Goal: Transaction & Acquisition: Purchase product/service

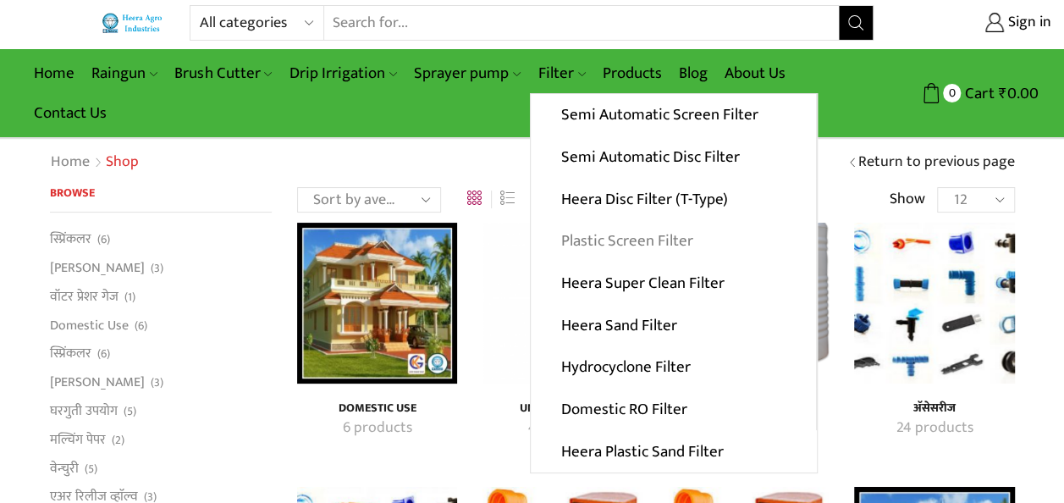
scroll to position [14, 0]
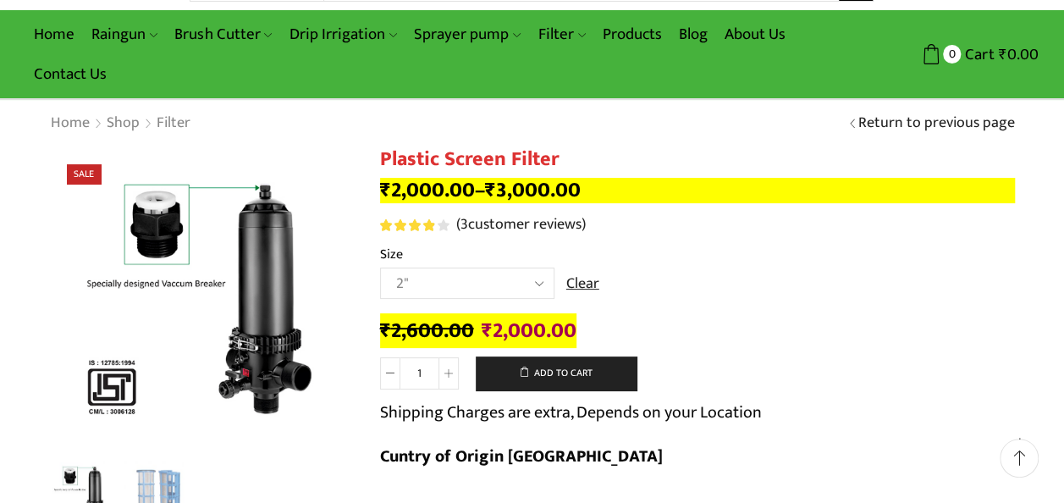
scroll to position [54, 0]
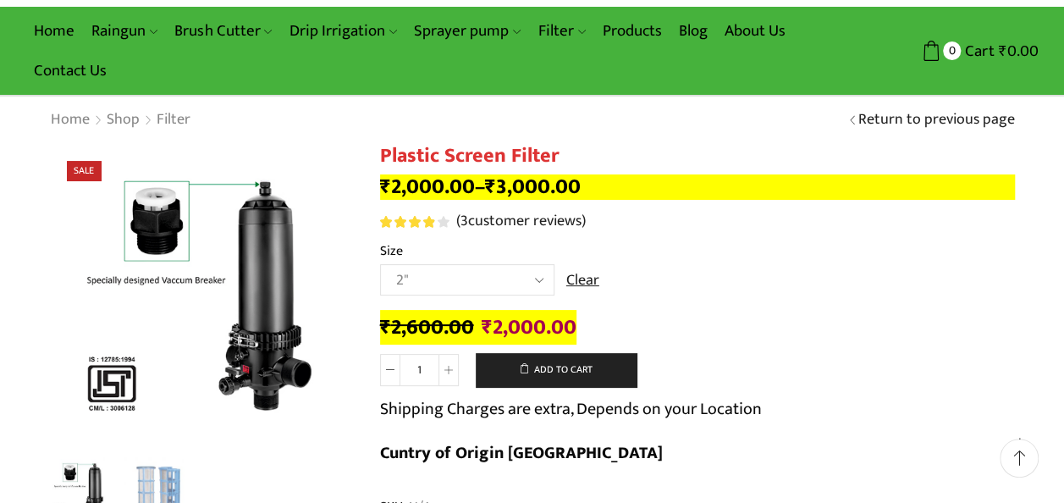
click at [529, 278] on select "Choose an option 2" 2.5" 3" 40M Cube 3" 50M Cube" at bounding box center [467, 279] width 174 height 31
click at [380, 265] on select "Choose an option 2" 2.5" 3" 40M Cube 3" 50M Cube" at bounding box center [467, 279] width 174 height 31
click at [511, 279] on select "Choose an option 2" 2.5" 3" 40M Cube 3" 50M Cube" at bounding box center [467, 279] width 174 height 31
click at [380, 265] on select "Choose an option 2" 2.5" 3" 40M Cube 3" 50M Cube" at bounding box center [467, 279] width 174 height 31
click at [510, 271] on select "Choose an option 2" 2.5" 3" 40M Cube 3" 50M Cube" at bounding box center [467, 279] width 174 height 31
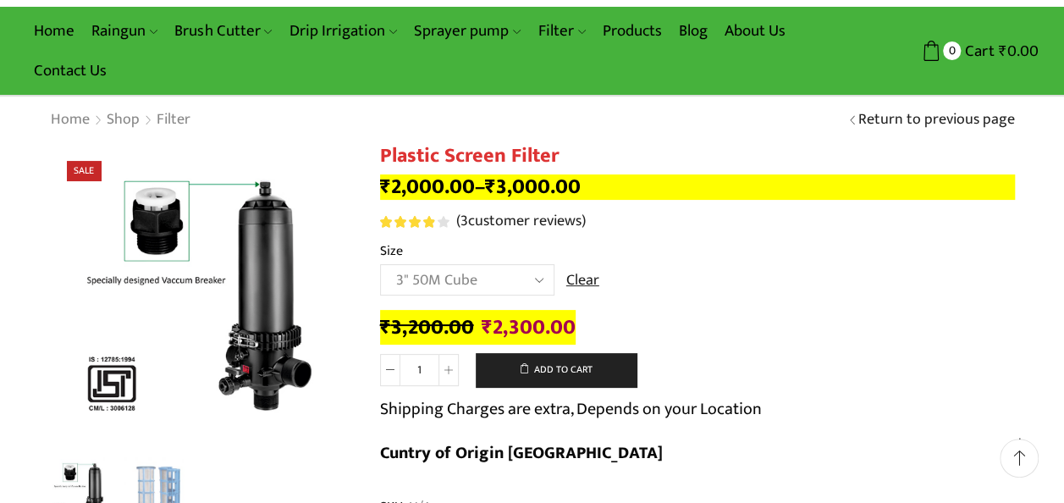
click at [380, 265] on select "Choose an option 2" 2.5" 3" 40M Cube 3" 50M Cube" at bounding box center [467, 279] width 174 height 31
click at [508, 274] on select "Choose an option 2" 2.5" 3" 40M Cube 3" 50M Cube" at bounding box center [467, 279] width 174 height 31
select select "2""
click at [380, 265] on select "Choose an option 2" 2.5" 3" 40M Cube 3" 50M Cube" at bounding box center [467, 279] width 174 height 31
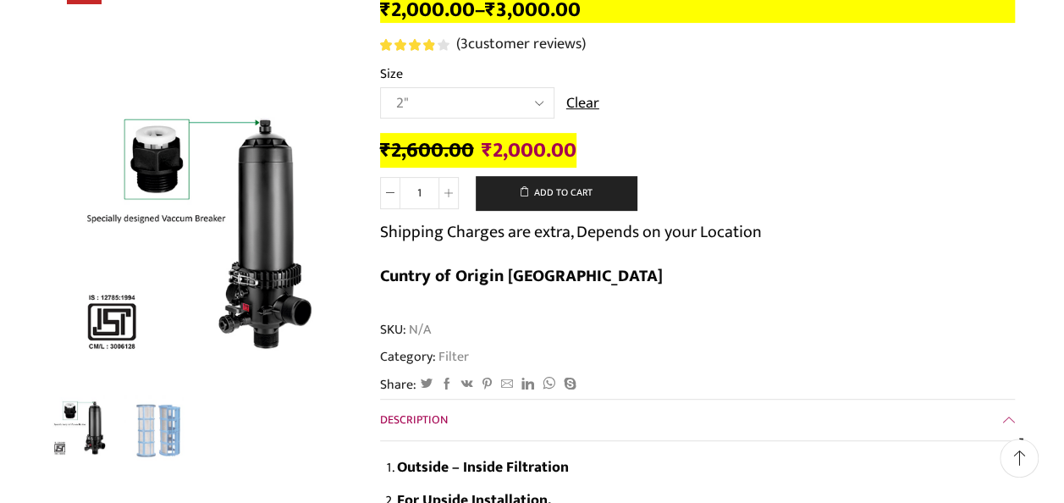
scroll to position [232, 0]
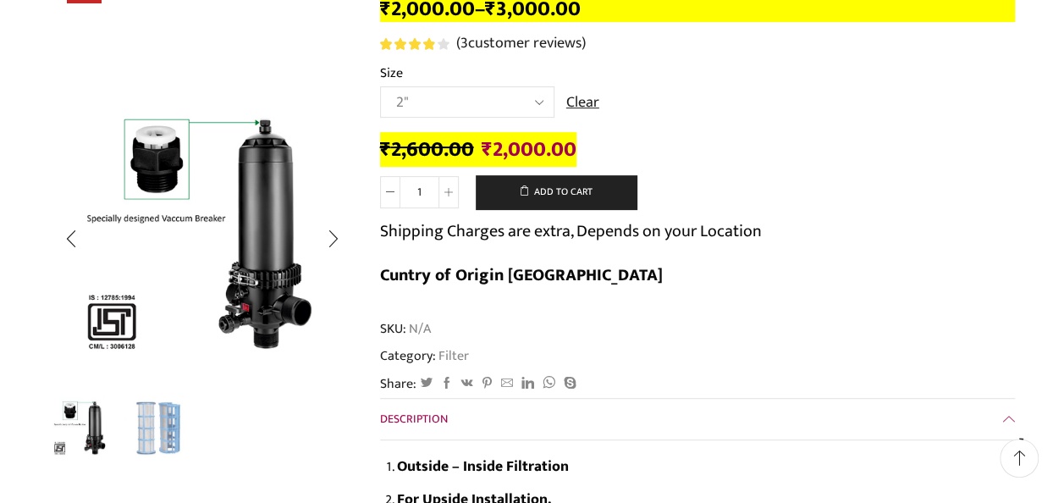
click at [157, 433] on img "2 / 2" at bounding box center [159, 428] width 70 height 70
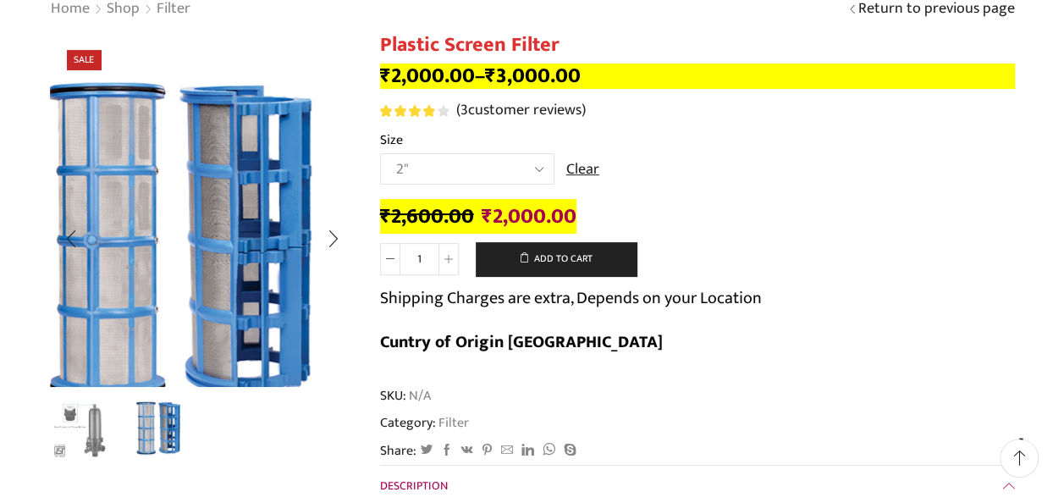
scroll to position [216, 0]
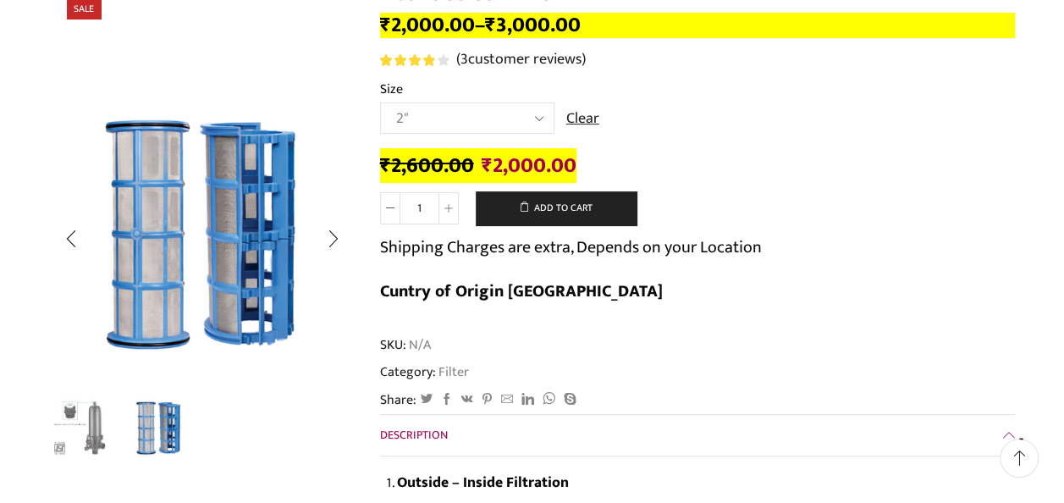
click at [64, 449] on img "1 / 2" at bounding box center [81, 428] width 70 height 70
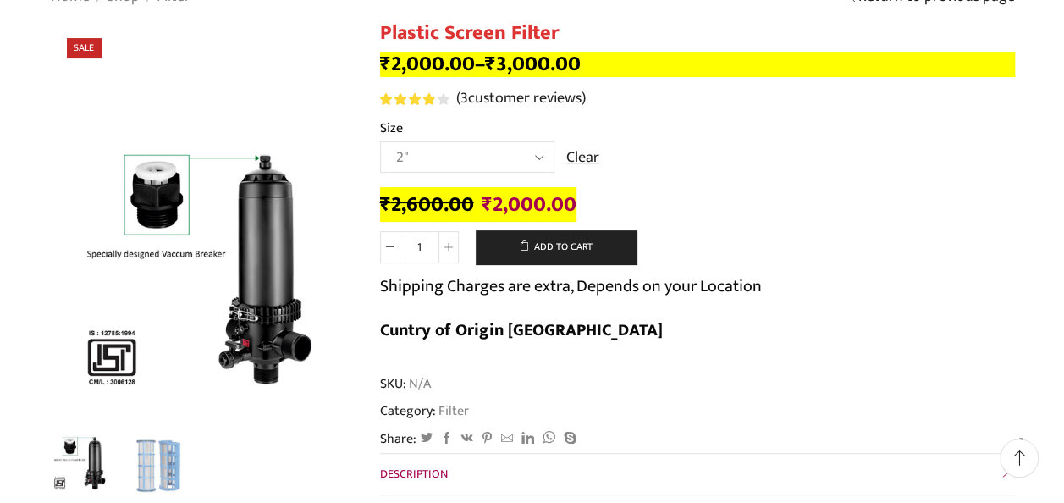
scroll to position [175, 0]
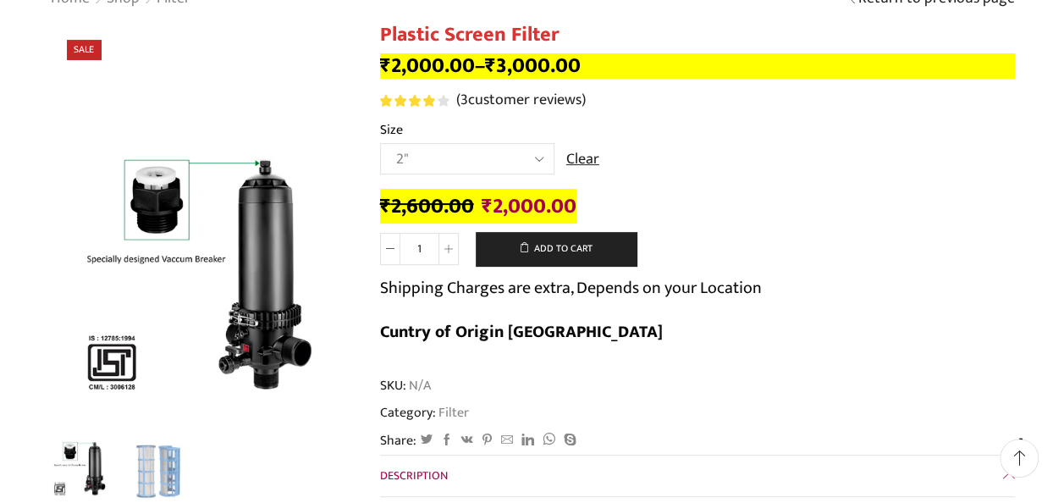
click at [515, 157] on select "Choose an option 2" 2.5" 3" 40M Cube 3" 50M Cube" at bounding box center [467, 158] width 174 height 31
click at [523, 159] on select "Choose an option 2" 2.5" 3" 40M Cube 3" 50M Cube" at bounding box center [467, 158] width 174 height 31
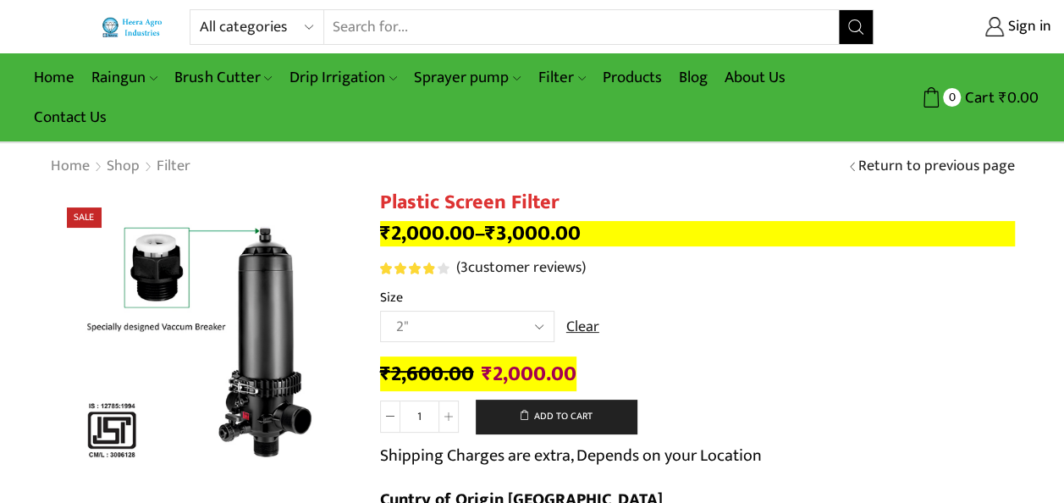
scroll to position [0, 0]
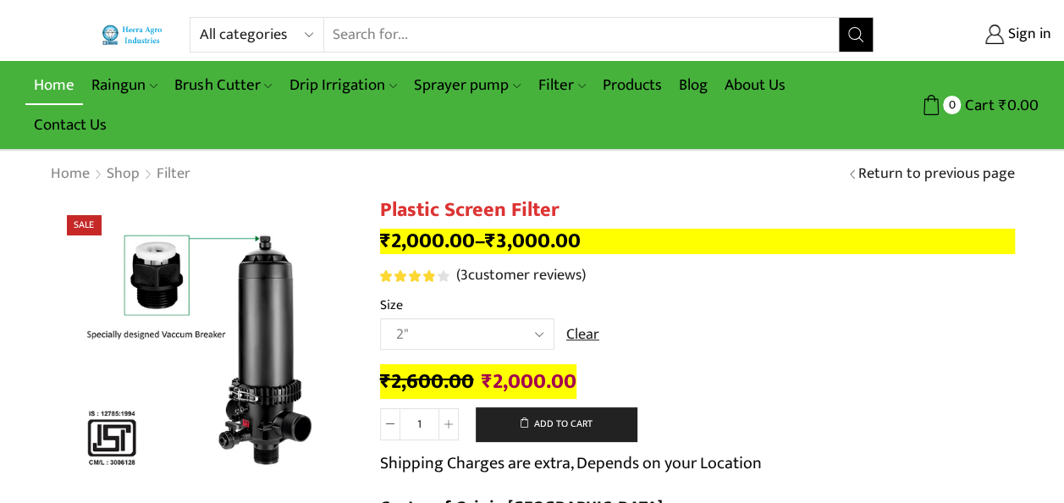
click at [58, 95] on link "Home" at bounding box center [54, 85] width 58 height 40
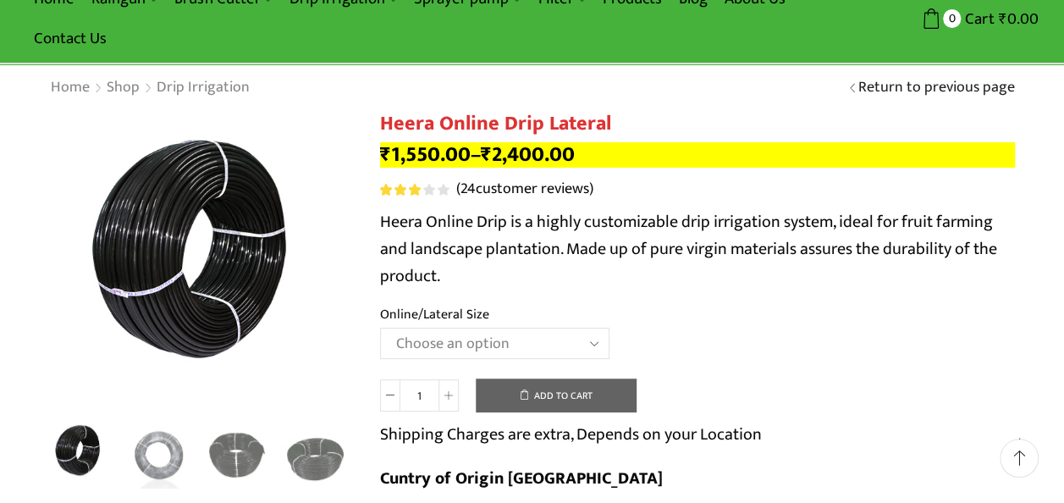
scroll to position [93, 0]
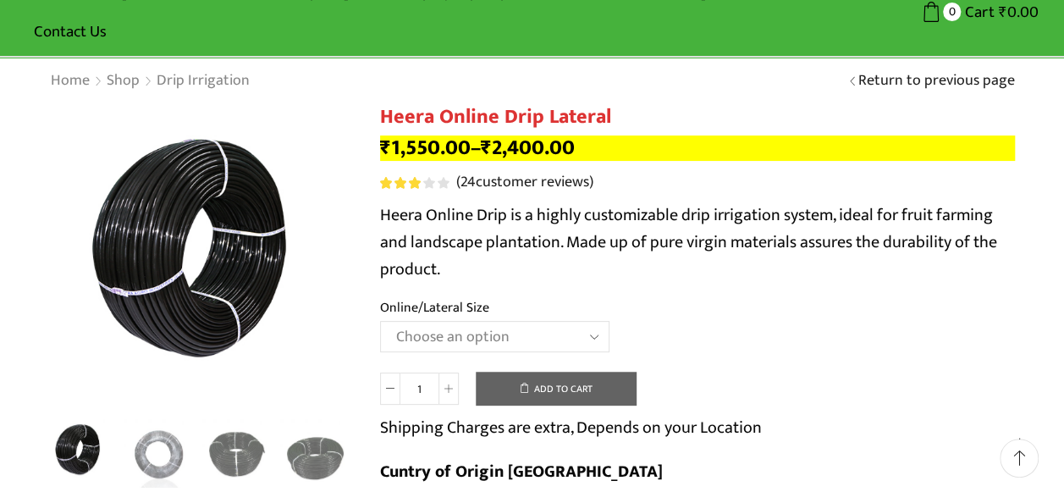
click at [564, 328] on select "Choose an option Heera Online 16MM Heera Online GOLD 16MM Heera Online 12MM Hee…" at bounding box center [494, 336] width 229 height 31
click at [380, 322] on select "Choose an option Heera Online 16MM Heera Online GOLD 16MM Heera Online 12MM Hee…" at bounding box center [494, 336] width 229 height 31
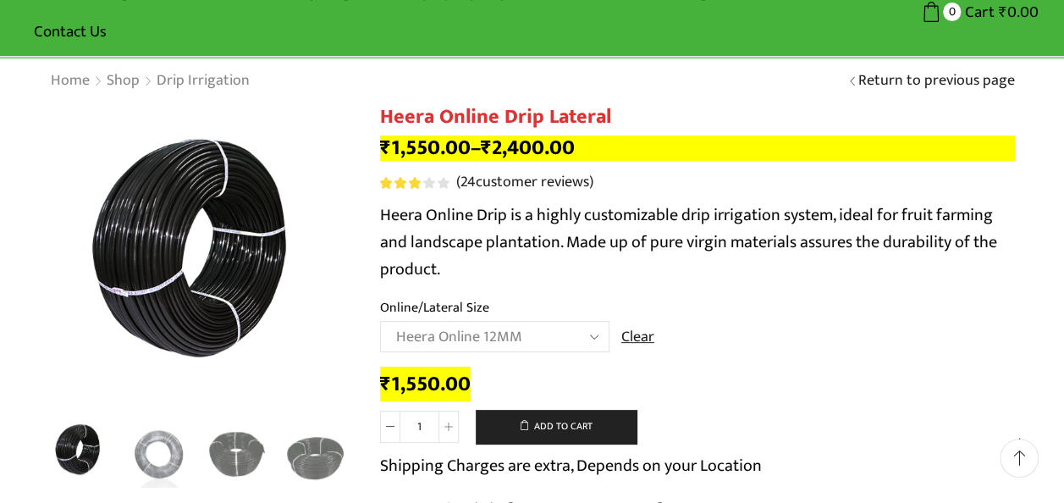
click at [575, 334] on select "Choose an option Heera Online 16MM Heera Online GOLD 16MM Heera Online 12MM Hee…" at bounding box center [494, 336] width 229 height 31
click at [380, 322] on select "Choose an option Heera Online 16MM Heera Online GOLD 16MM Heera Online 12MM Hee…" at bounding box center [494, 336] width 229 height 31
click at [572, 332] on select "Choose an option Heera Online 16MM Heera Online GOLD 16MM Heera Online 12MM Hee…" at bounding box center [494, 336] width 229 height 31
click at [380, 322] on select "Choose an option Heera Online 16MM Heera Online GOLD 16MM Heera Online 12MM Hee…" at bounding box center [494, 336] width 229 height 31
click at [565, 332] on select "Choose an option Heera Online 16MM Heera Online GOLD 16MM Heera Online 12MM Hee…" at bounding box center [494, 336] width 229 height 31
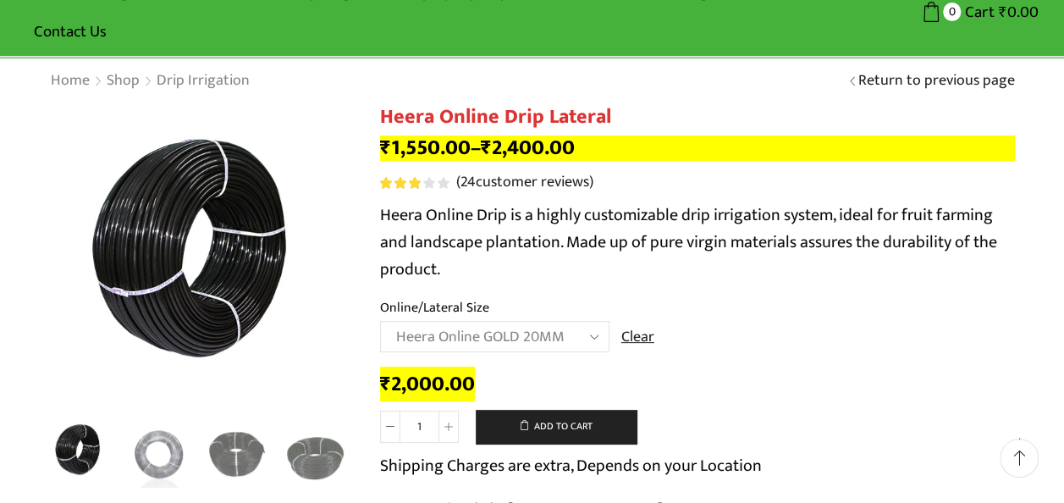
select select "Heera Online GOLD 32MM"
click at [380, 322] on select "Choose an option Heera Online 16MM Heera Online GOLD 16MM Heera Online 12MM Hee…" at bounding box center [494, 336] width 229 height 31
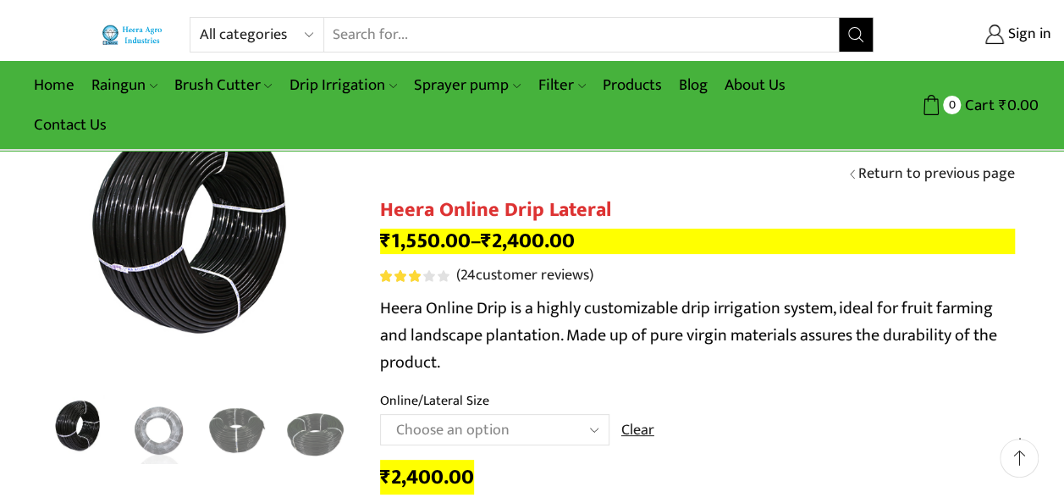
scroll to position [217, 0]
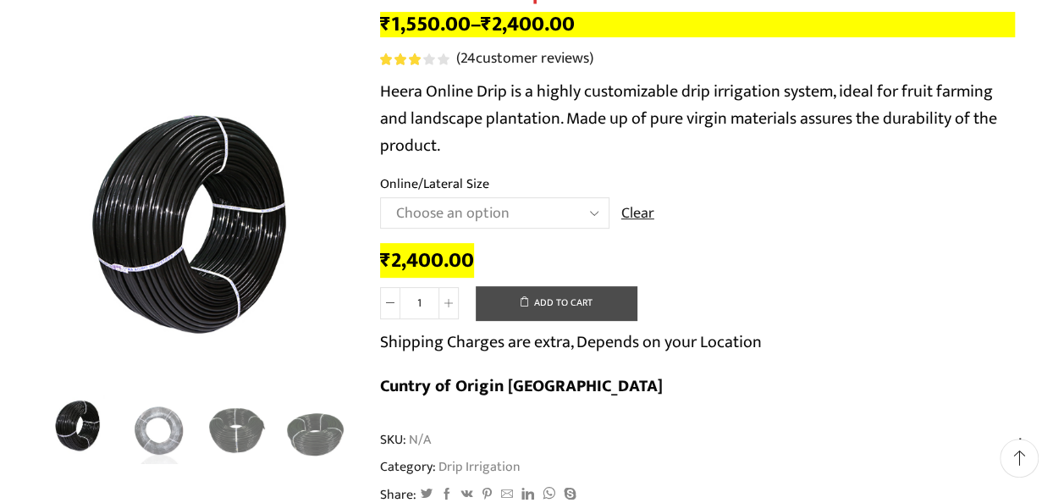
click at [566, 298] on button "Add to cart" at bounding box center [556, 303] width 161 height 34
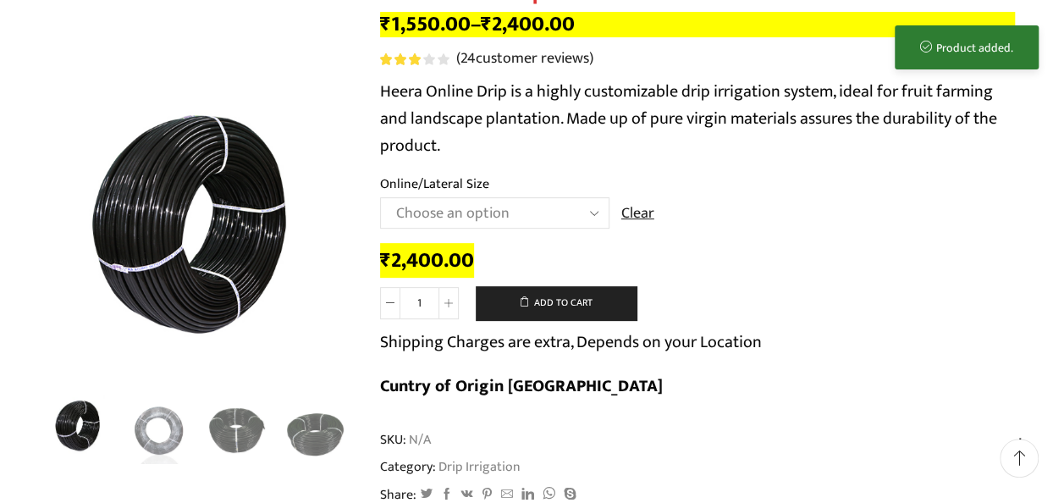
scroll to position [0, 0]
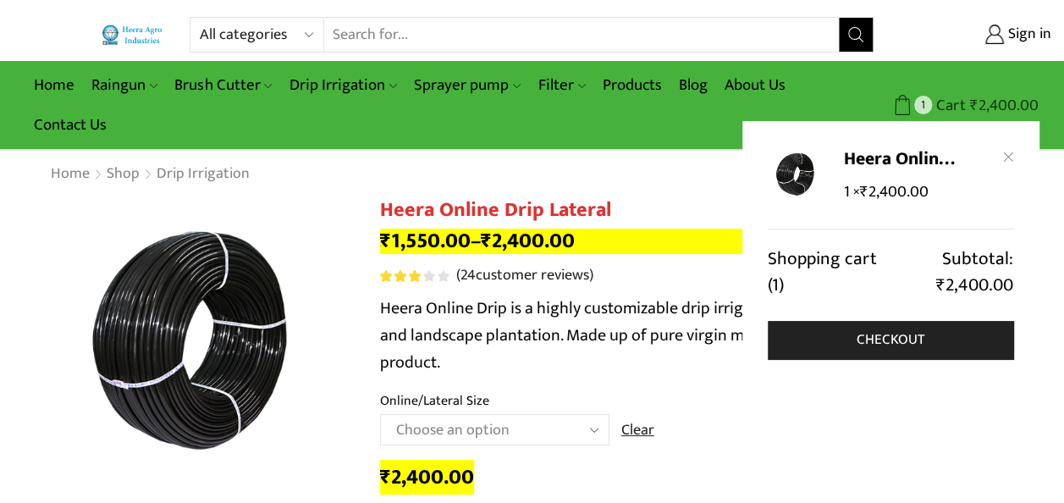
click at [912, 91] on link "1 Cart ₹ 2,400.00" at bounding box center [964, 105] width 148 height 31
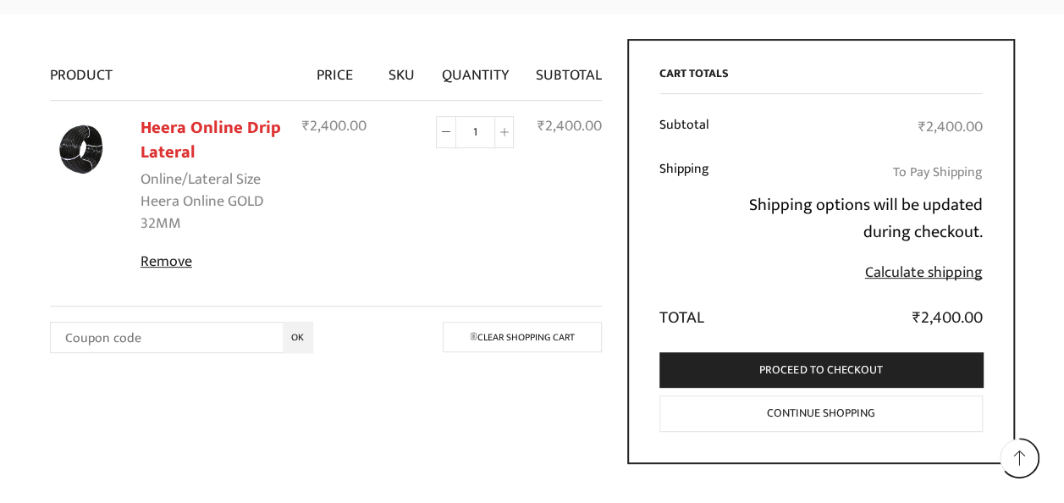
scroll to position [213, 0]
click at [934, 266] on link "Calculate shipping" at bounding box center [924, 271] width 118 height 25
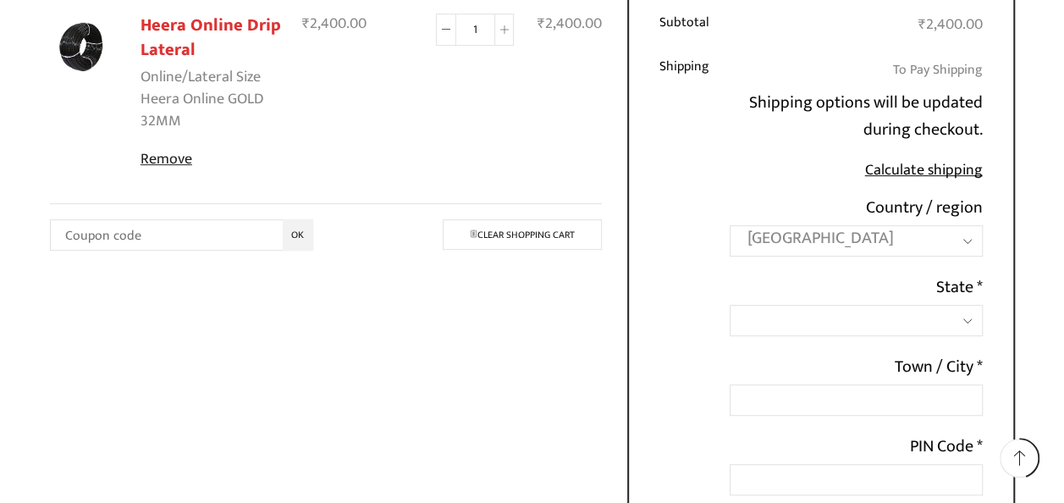
scroll to position [317, 0]
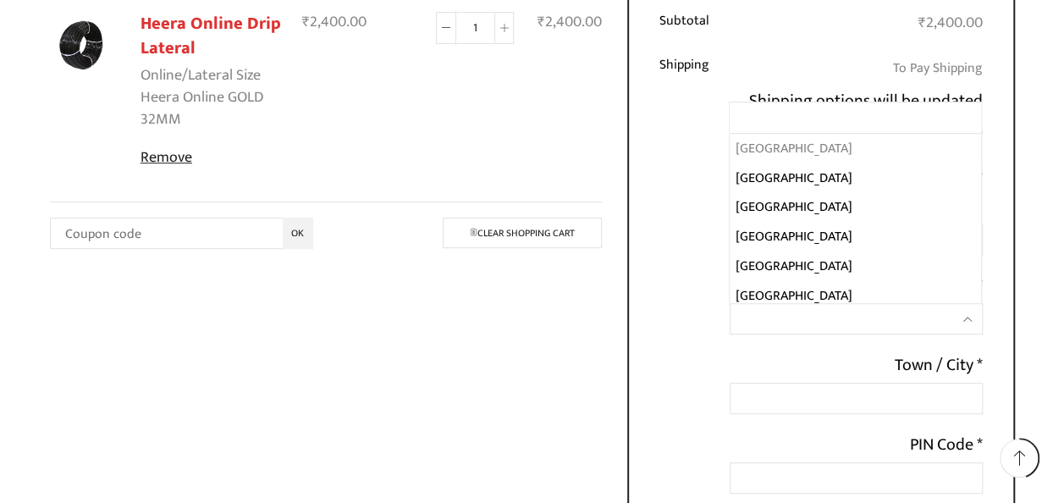
click at [865, 313] on span at bounding box center [856, 318] width 252 height 31
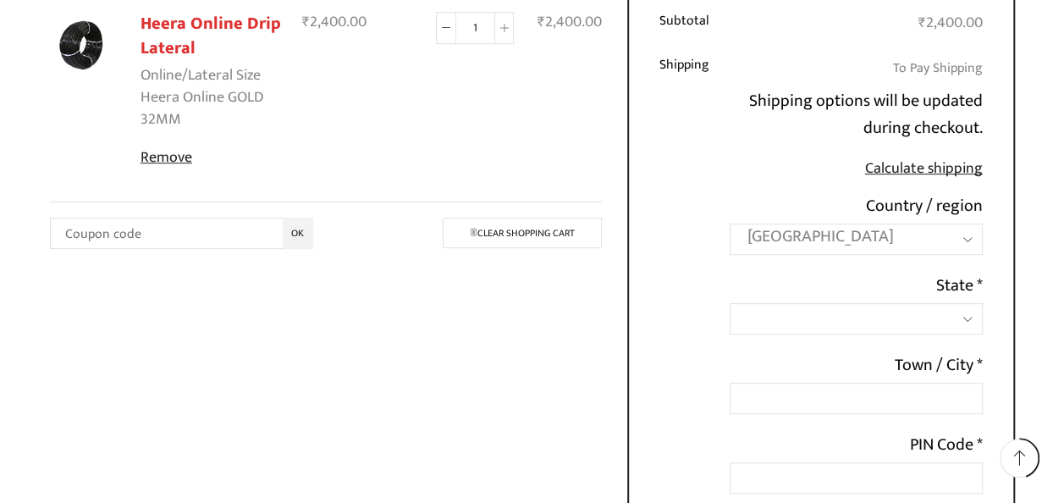
click at [865, 313] on span at bounding box center [856, 318] width 252 height 31
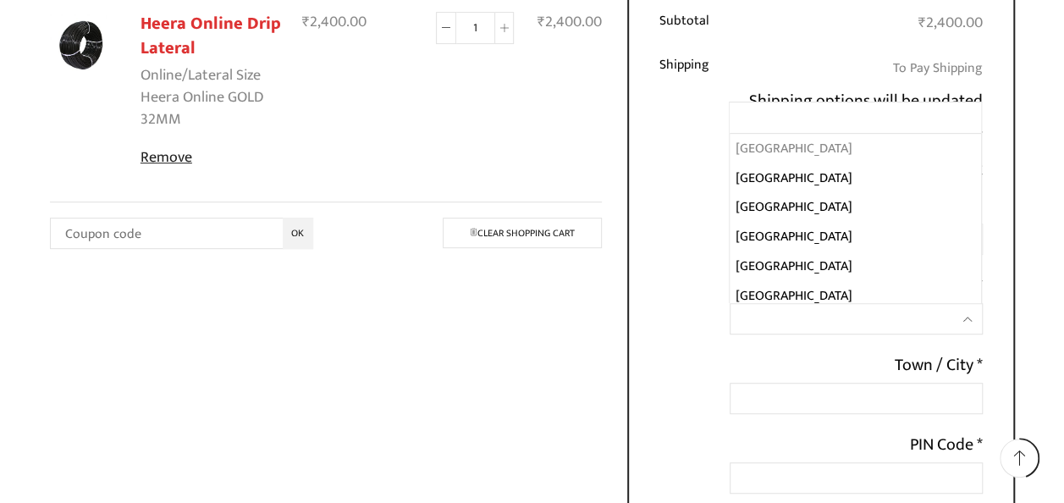
click at [865, 313] on span at bounding box center [856, 318] width 252 height 31
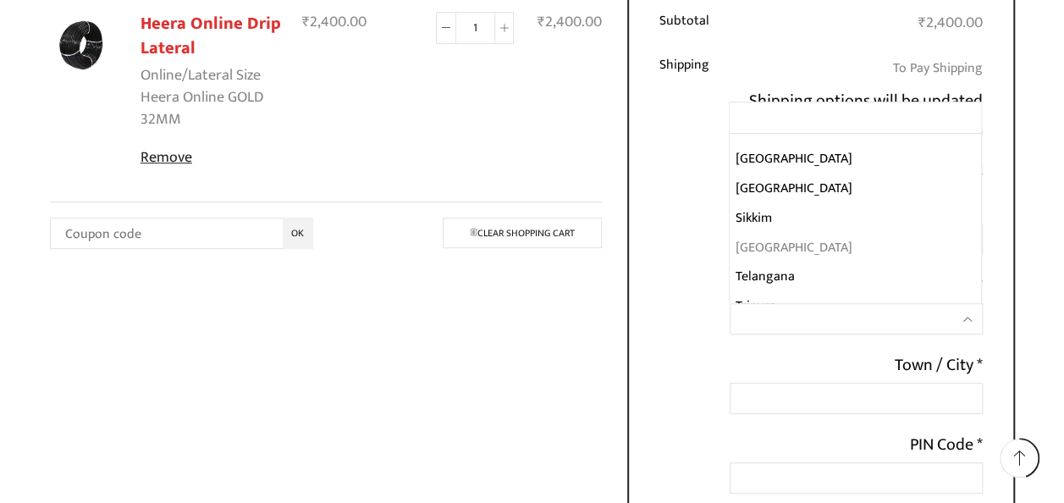
scroll to position [609, 0]
select select "RJ"
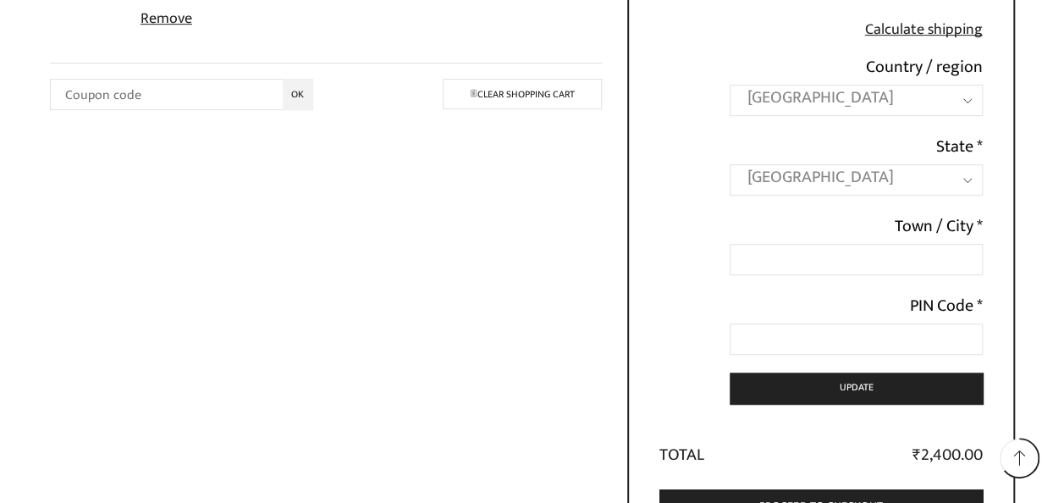
scroll to position [457, 0]
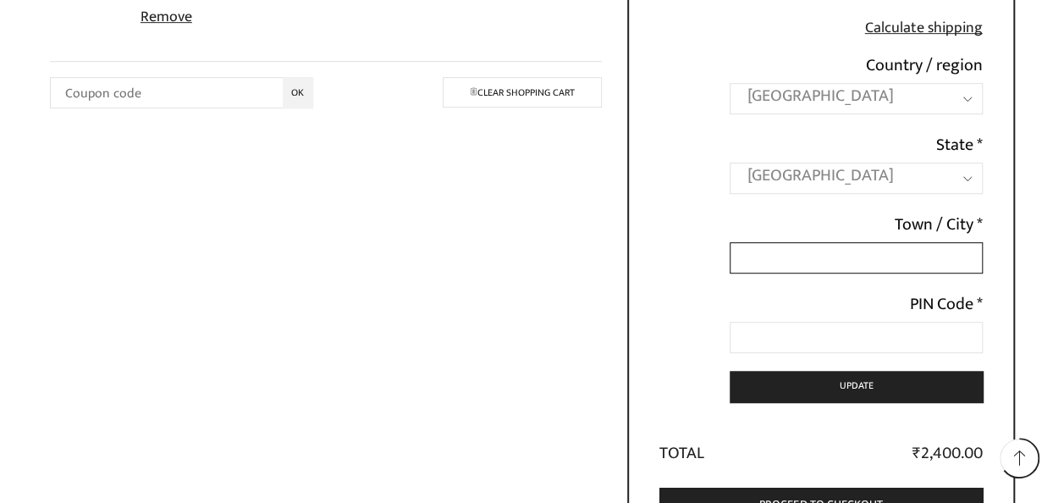
click at [809, 255] on input "Town / City *" at bounding box center [856, 257] width 252 height 31
type input "jaipur"
type input "303603"
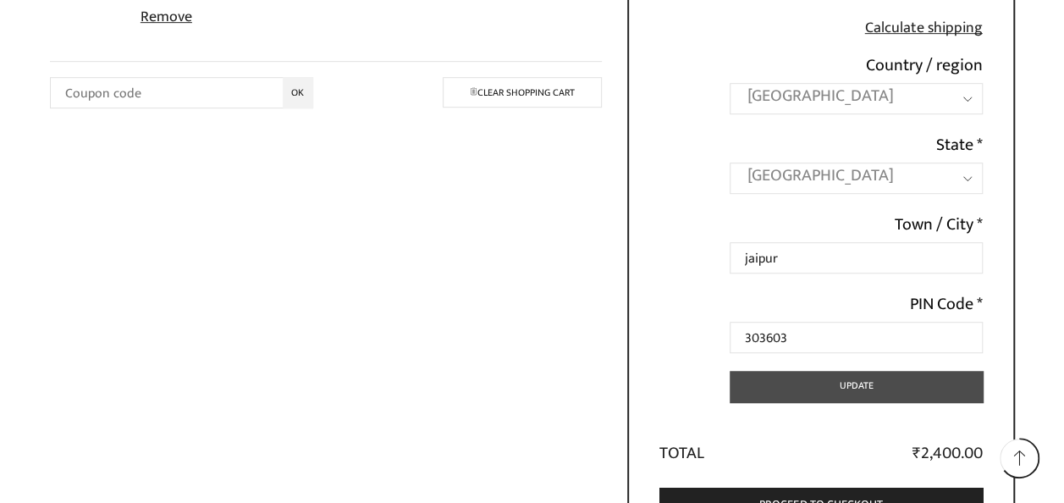
click at [828, 382] on button "Update" at bounding box center [856, 386] width 252 height 31
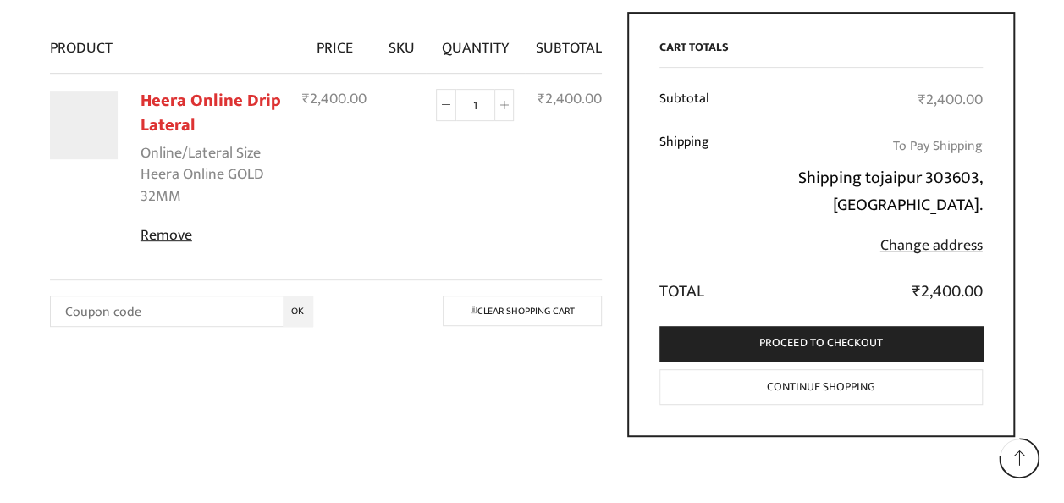
scroll to position [318, 0]
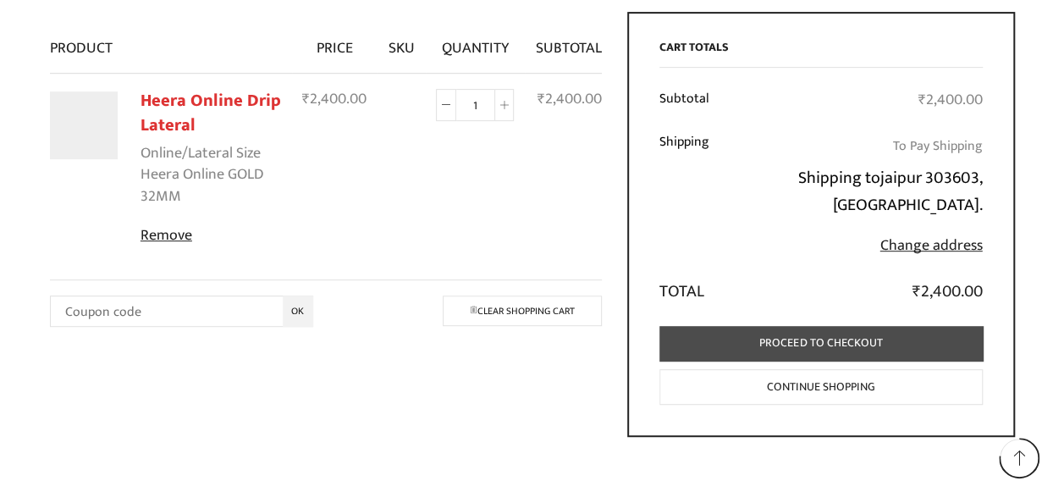
click at [814, 342] on link "Proceed to checkout" at bounding box center [820, 343] width 323 height 35
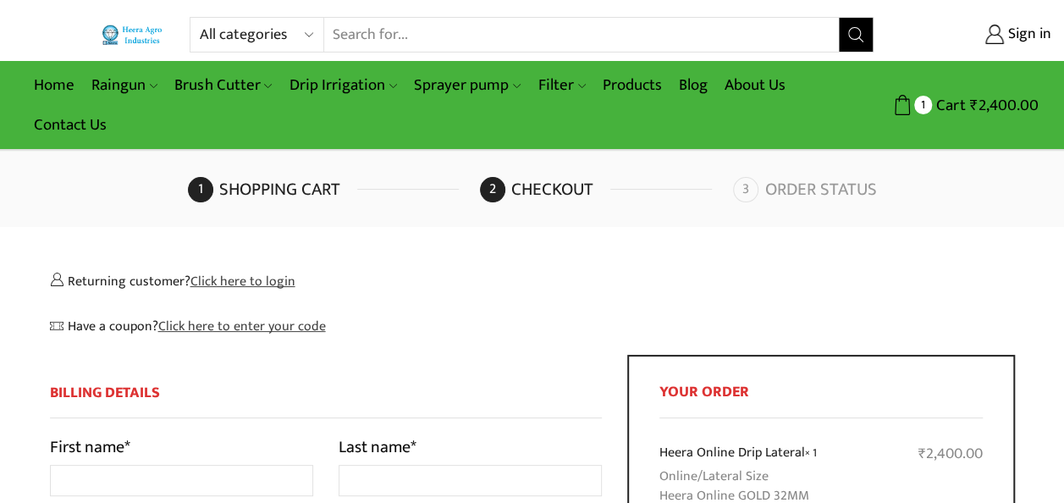
select select "RJ"
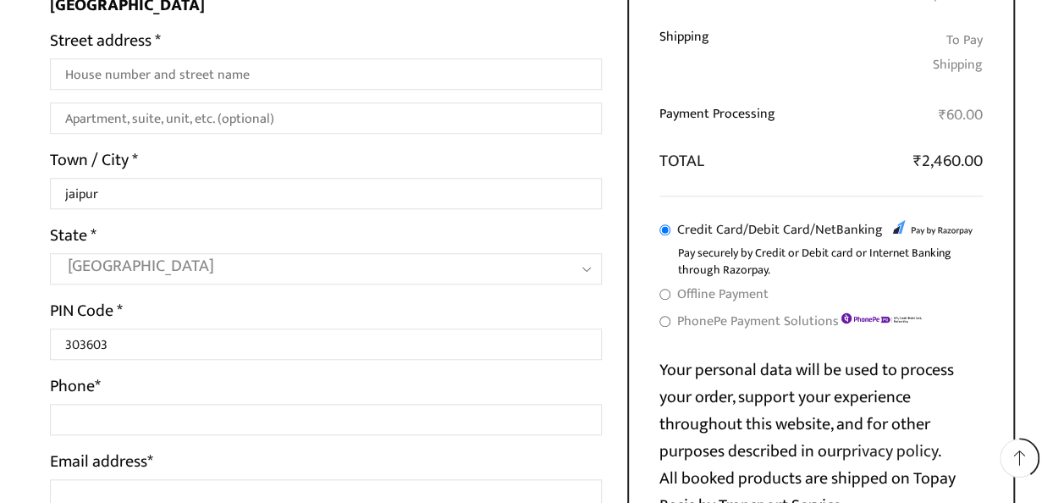
scroll to position [571, 0]
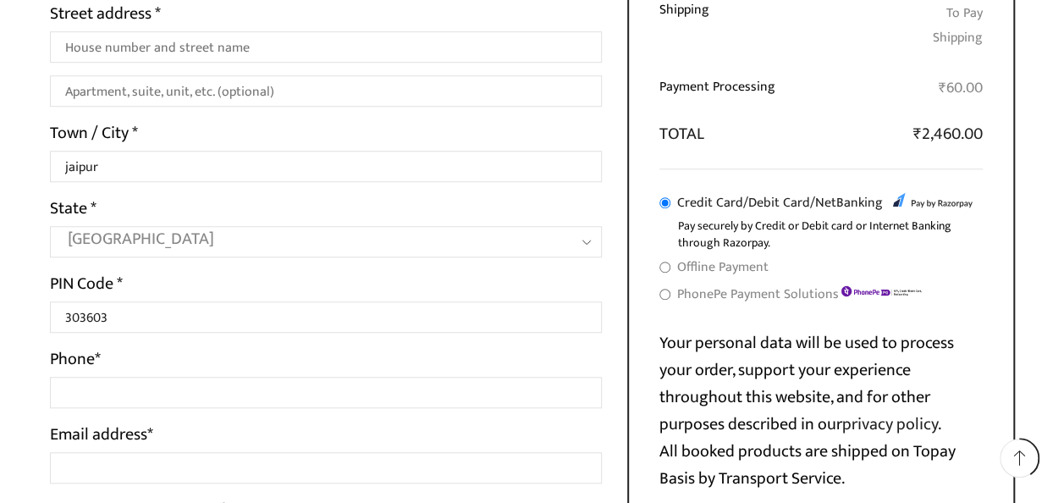
click at [697, 267] on label "Offline Payment" at bounding box center [722, 267] width 91 height 25
click at [670, 267] on input "Offline Payment" at bounding box center [664, 267] width 11 height 11
radio input "true"
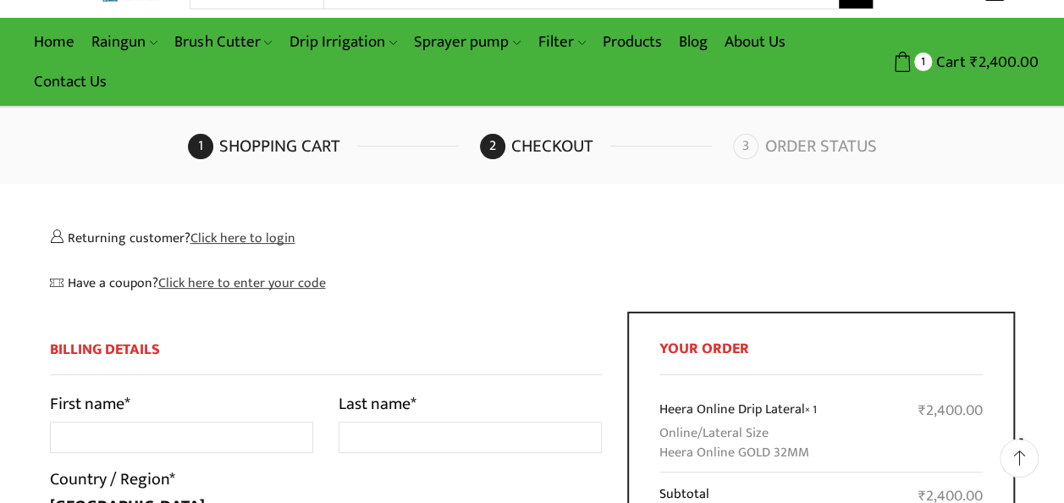
scroll to position [42, 0]
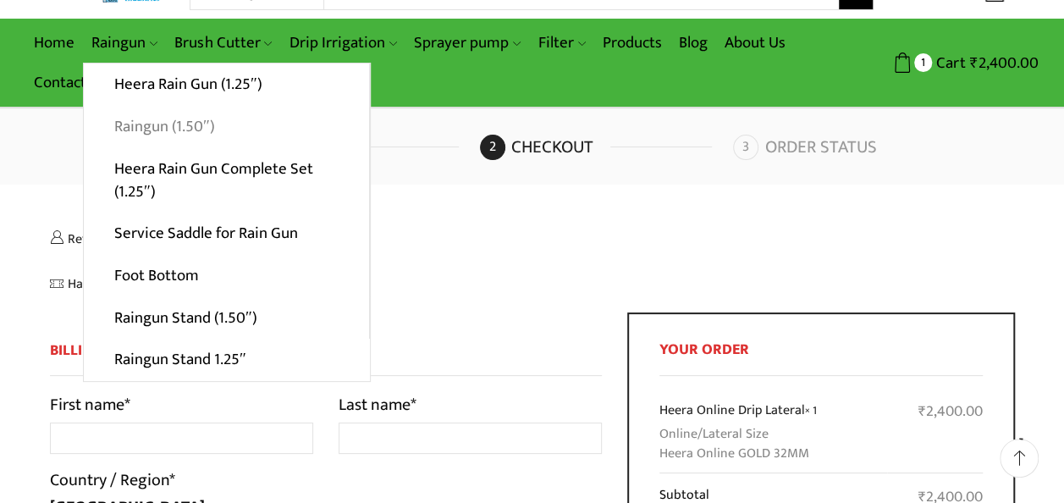
click at [166, 122] on link "Raingun (1.50″)" at bounding box center [226, 127] width 285 height 42
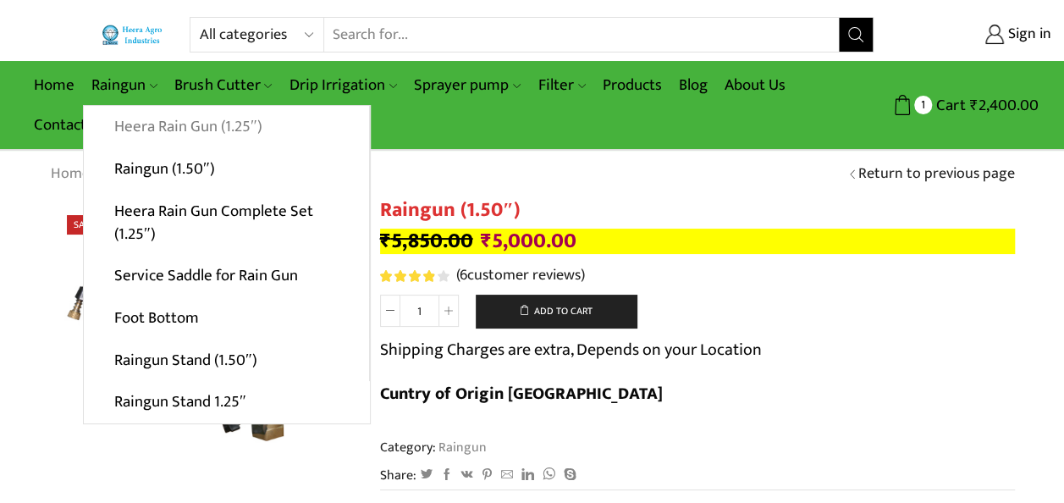
click at [156, 129] on link "Heera Rain Gun (1.25″)" at bounding box center [226, 127] width 285 height 42
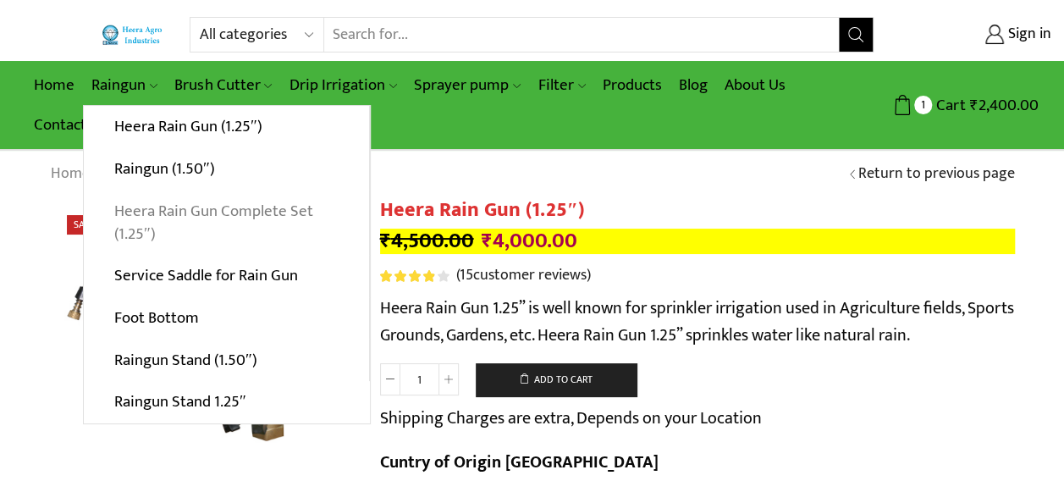
click at [175, 237] on link "Heera Rain Gun Complete Set (1.25″)" at bounding box center [226, 222] width 285 height 65
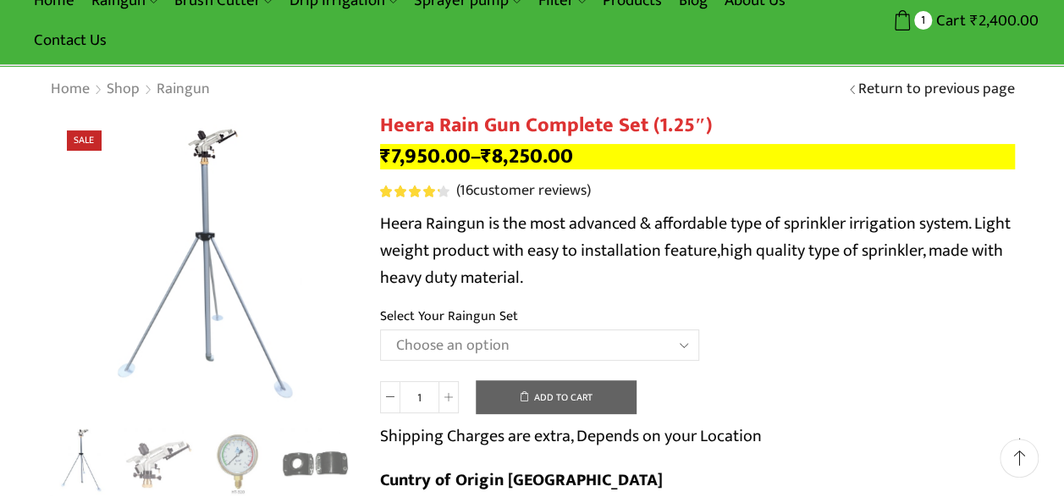
scroll to position [88, 0]
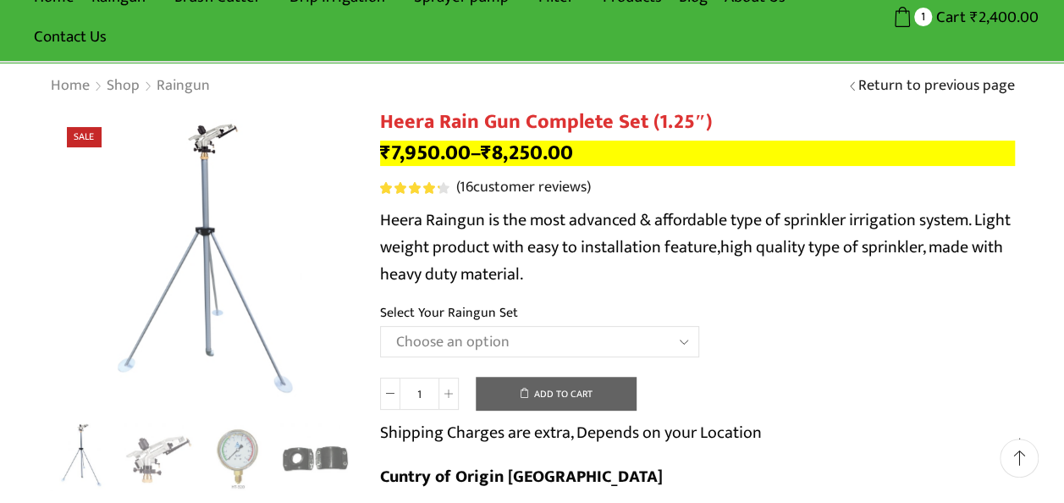
click at [464, 339] on select "Choose an option Raingun Set for 2'' PVC Pipe Raingun Set for 2.5'' PVC Pipe Ra…" at bounding box center [539, 341] width 319 height 31
click at [380, 327] on select "Choose an option Raingun Set for 2'' PVC Pipe Raingun Set for 2.5'' PVC Pipe Ra…" at bounding box center [539, 341] width 319 height 31
select select "Raingun Set for 2'' Sprinkler HDPE Pipe"
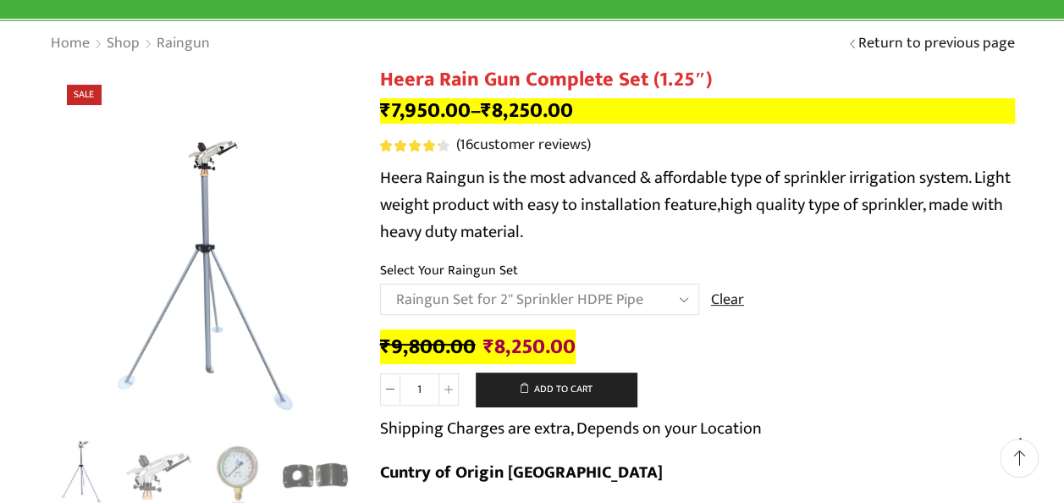
scroll to position [0, 0]
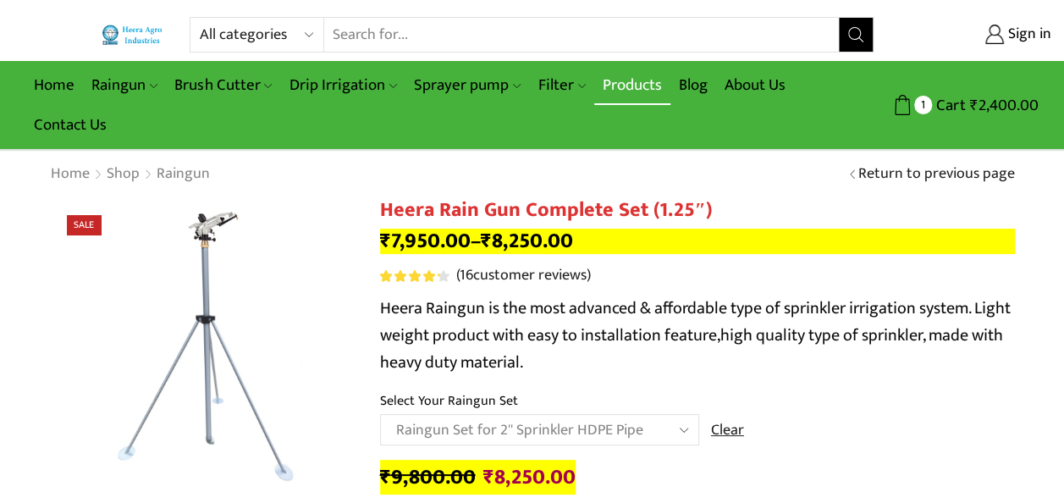
click at [604, 78] on link "Products" at bounding box center [632, 85] width 76 height 40
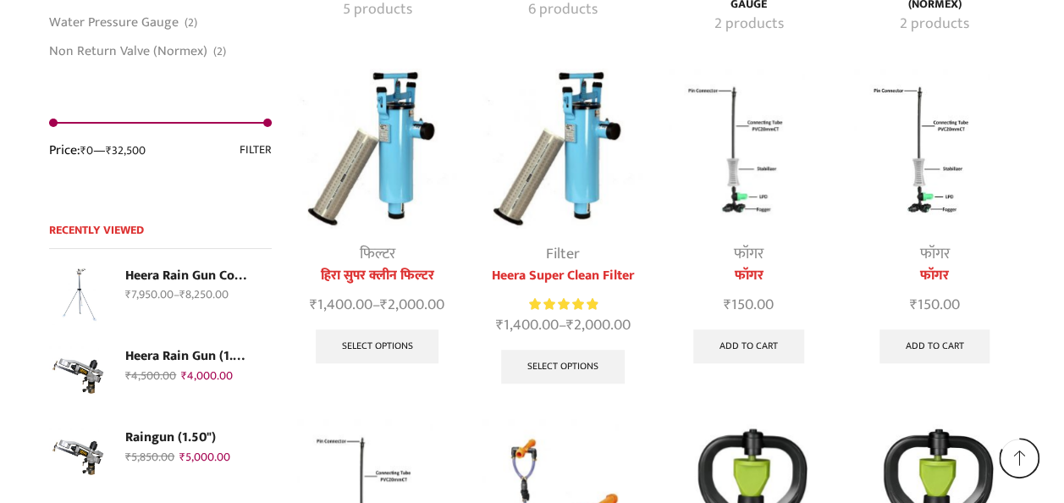
scroll to position [3705, 0]
drag, startPoint x: 401, startPoint y: 161, endPoint x: 686, endPoint y: 134, distance: 285.7
click at [686, 134] on div at bounding box center [688, 149] width 39 height 45
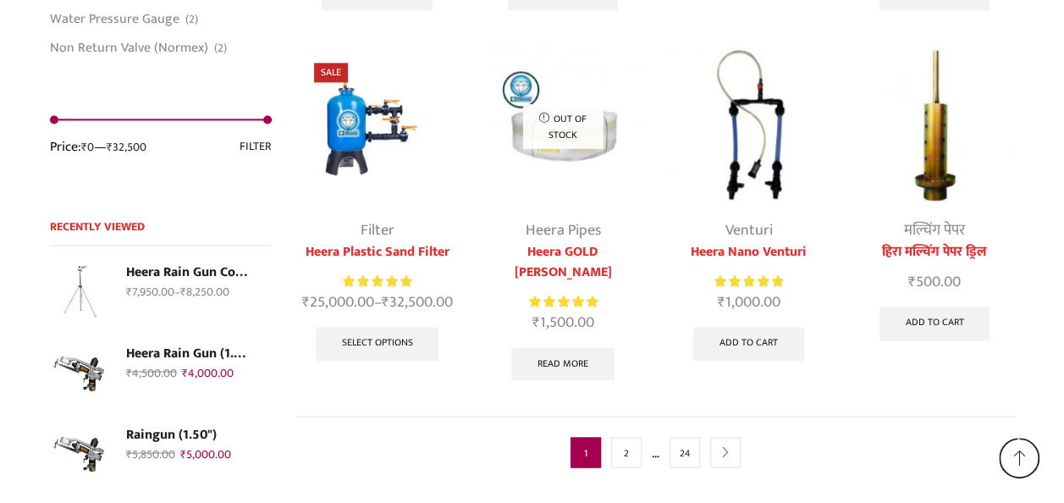
scroll to position [4428, 0]
click at [630, 436] on link "2" at bounding box center [626, 451] width 30 height 30
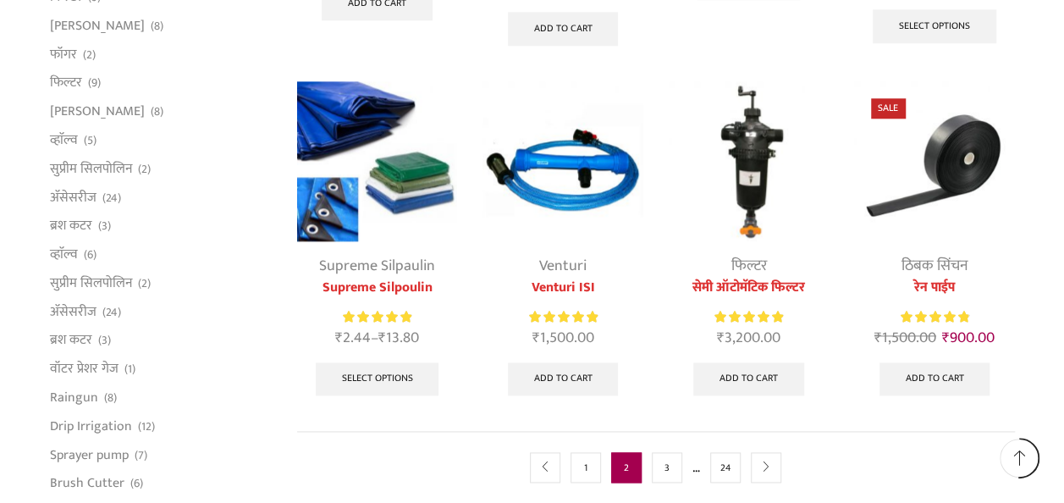
scroll to position [942, 0]
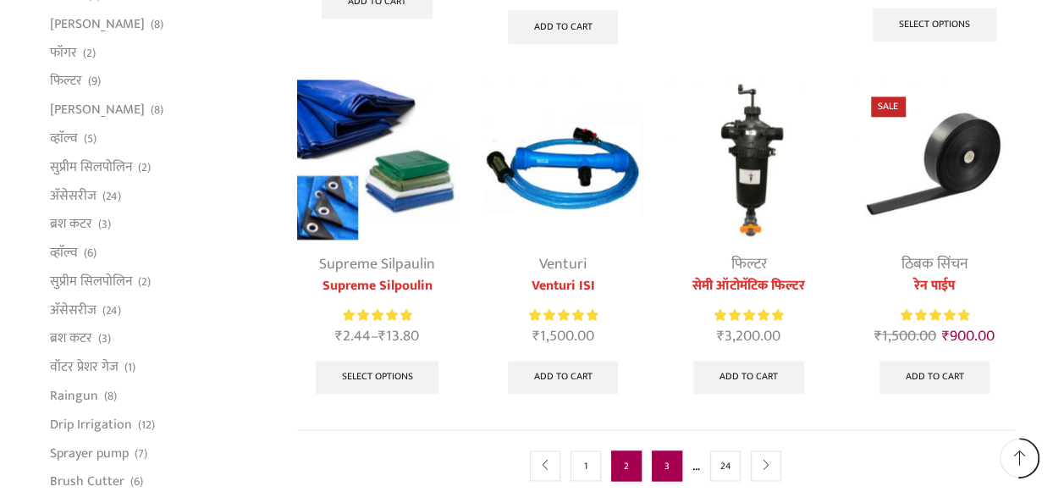
click at [662, 458] on link "3" at bounding box center [667, 465] width 30 height 30
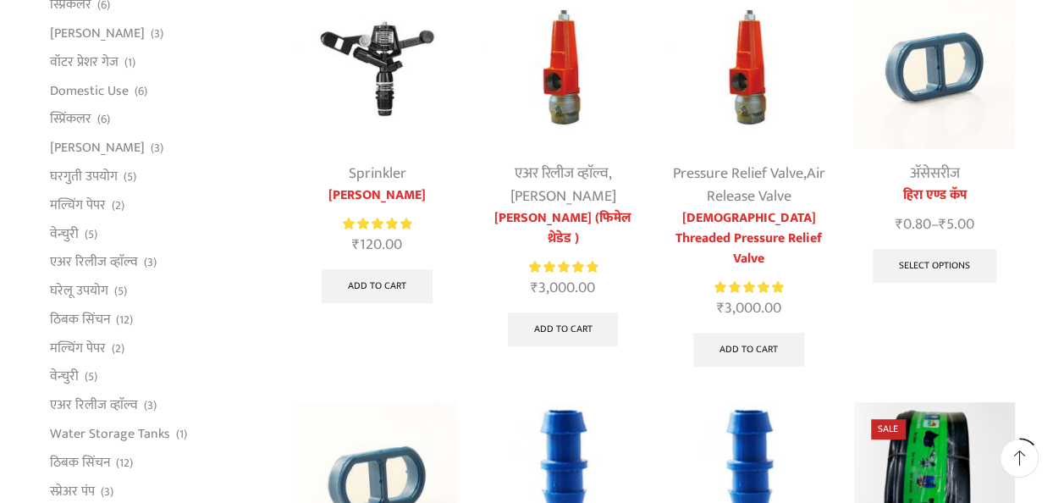
scroll to position [245, 0]
click at [115, 259] on link "एअर रिलीज व्हाॅल्व" at bounding box center [94, 263] width 88 height 29
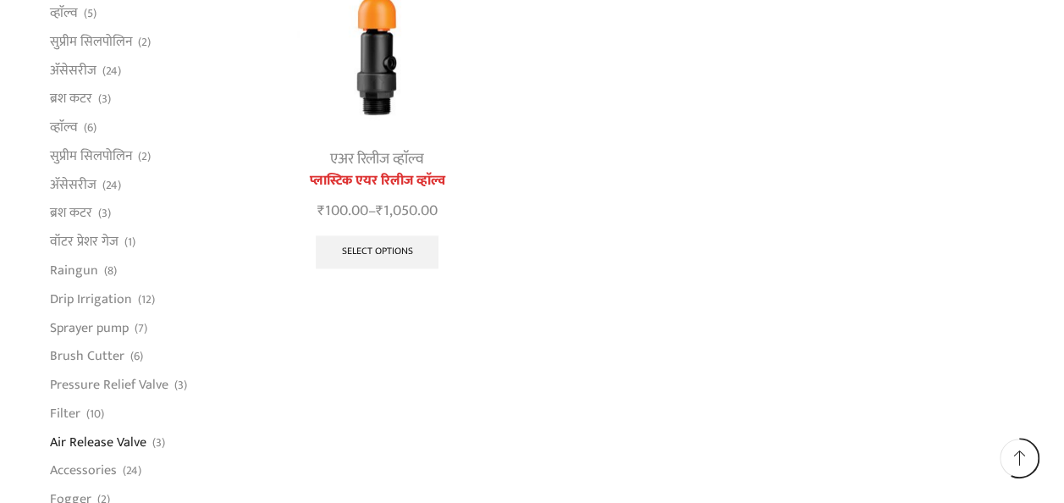
scroll to position [1072, 0]
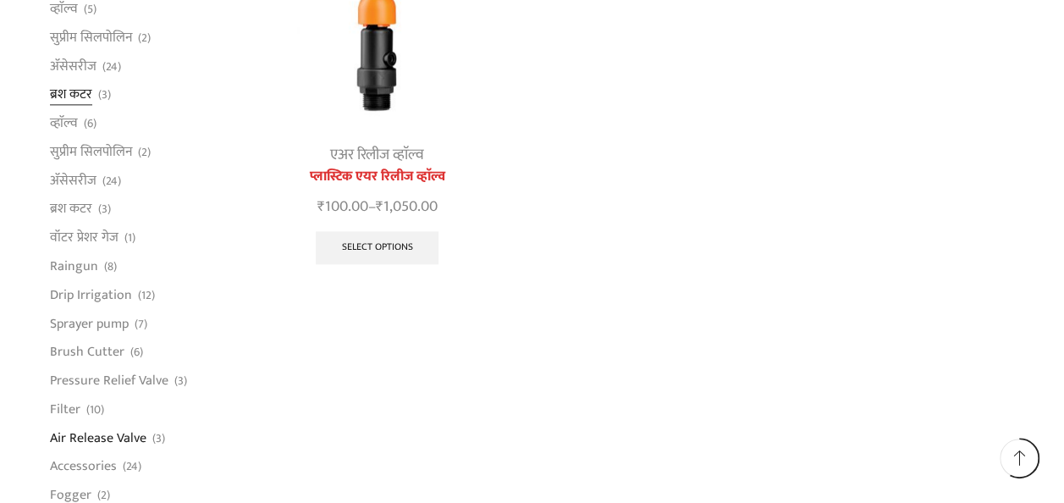
click at [74, 83] on link "ब्रश कटर" at bounding box center [71, 94] width 42 height 29
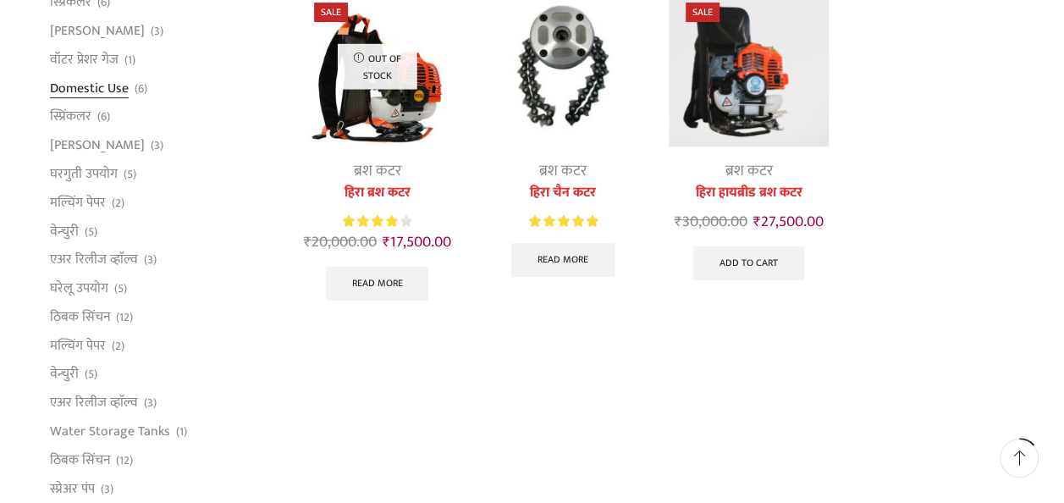
scroll to position [250, 0]
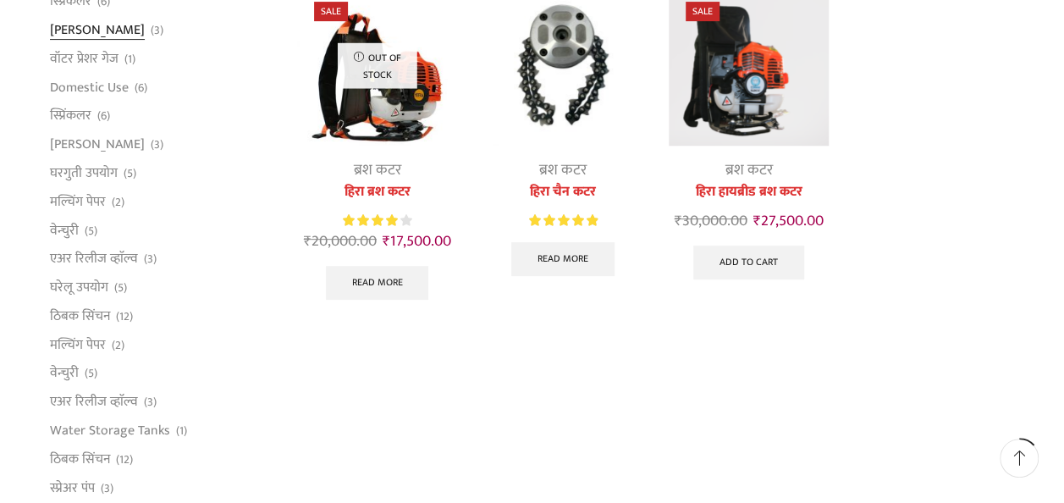
click at [115, 32] on link "[PERSON_NAME]" at bounding box center [97, 30] width 95 height 29
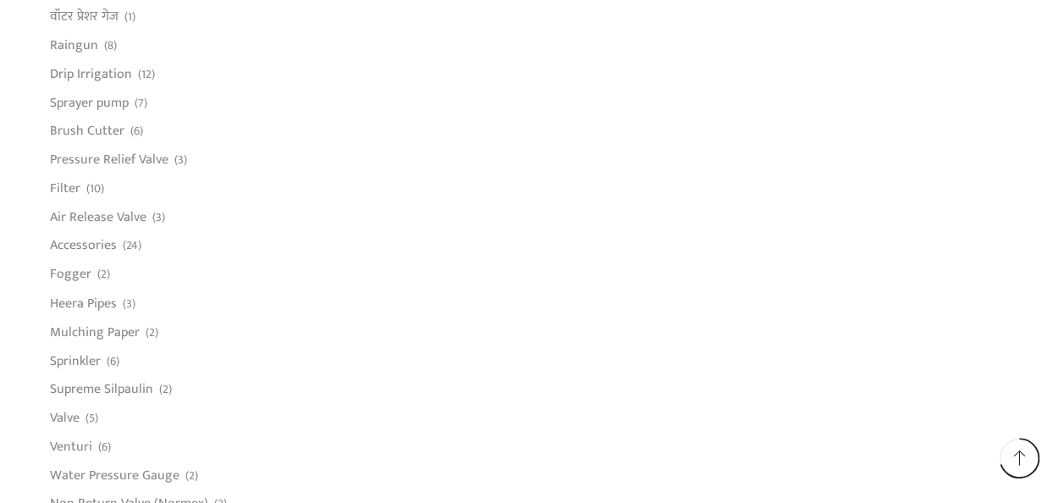
scroll to position [1293, 0]
click at [71, 168] on link "Pressure Relief Valve" at bounding box center [109, 159] width 118 height 29
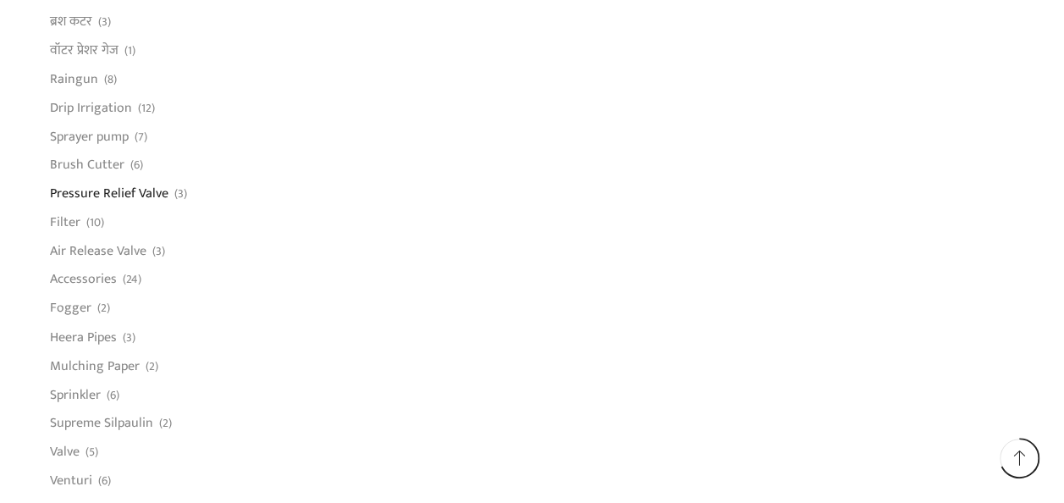
scroll to position [1258, 0]
click at [80, 220] on li "Filter (10)" at bounding box center [161, 222] width 223 height 29
click at [69, 225] on link "Filter" at bounding box center [65, 222] width 30 height 29
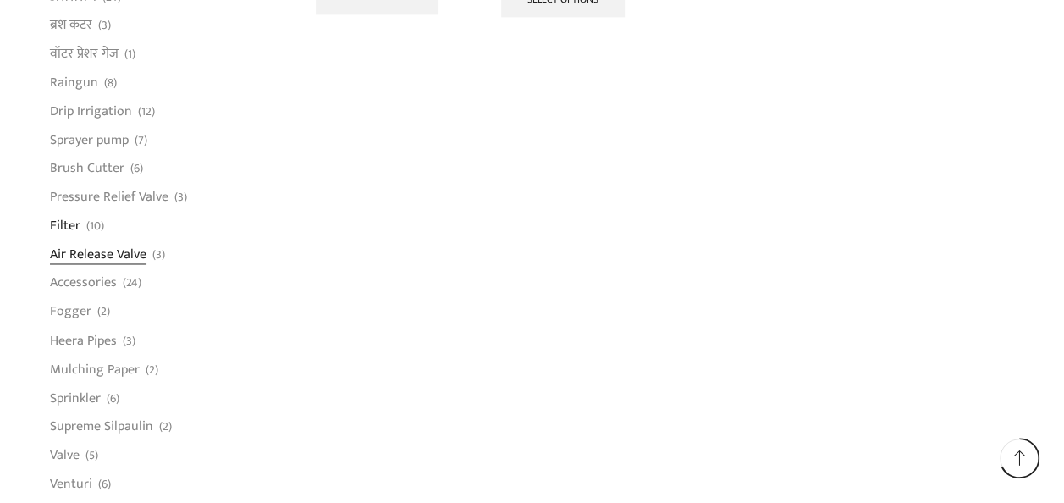
click at [98, 260] on link "Air Release Valve" at bounding box center [98, 254] width 96 height 29
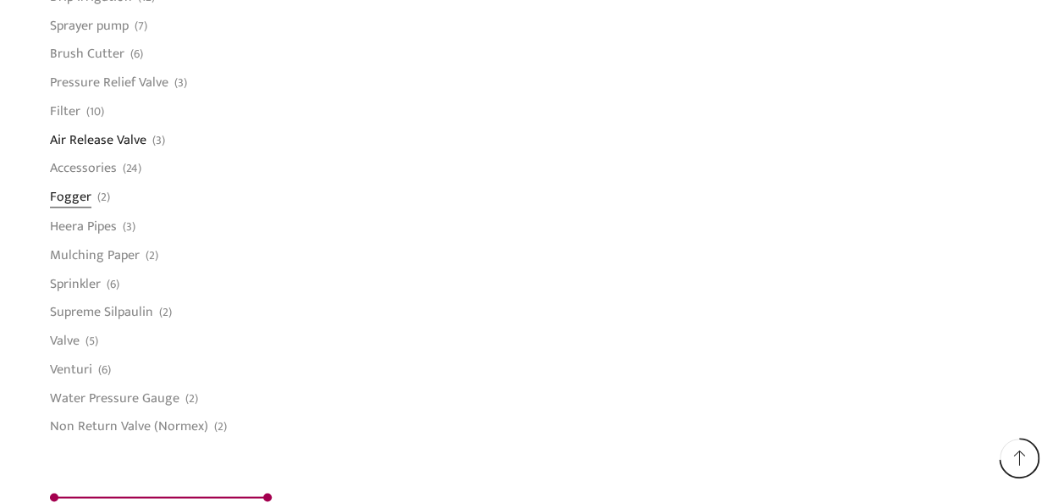
scroll to position [1364, 0]
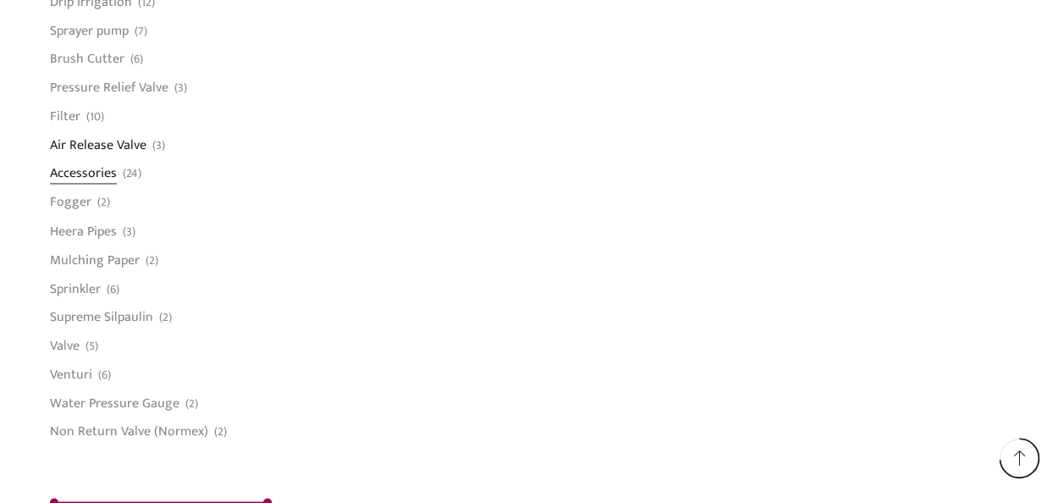
click at [87, 173] on link "Accessories" at bounding box center [83, 173] width 67 height 29
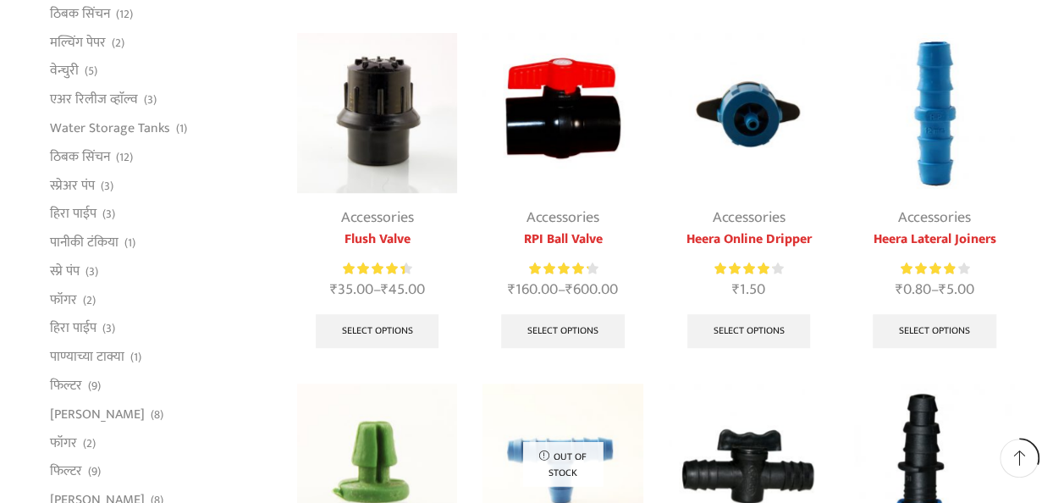
scroll to position [544, 0]
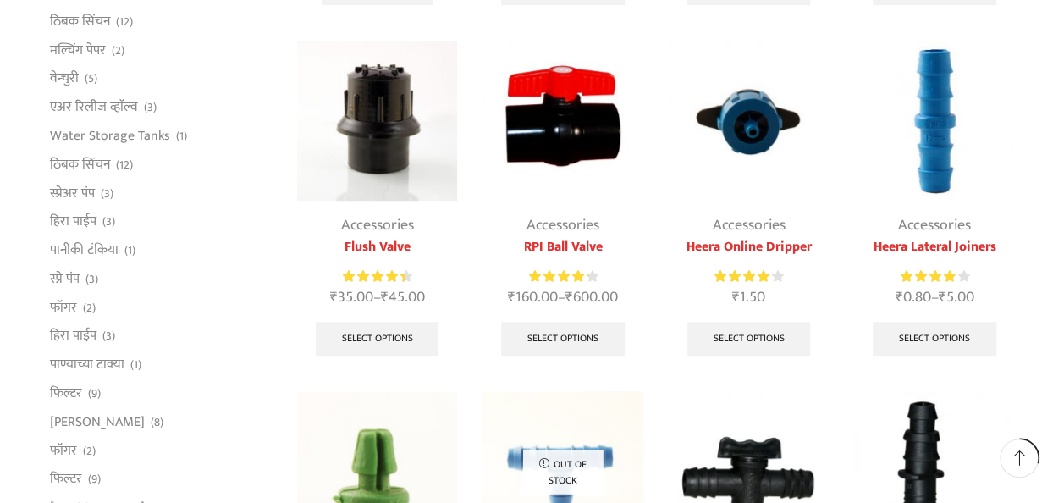
click at [740, 194] on img at bounding box center [749, 121] width 160 height 160
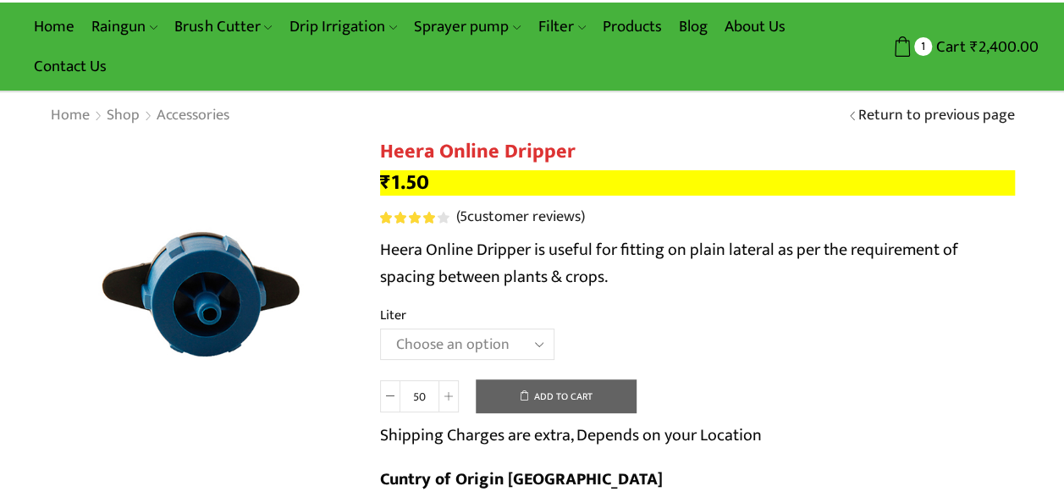
scroll to position [63, 0]
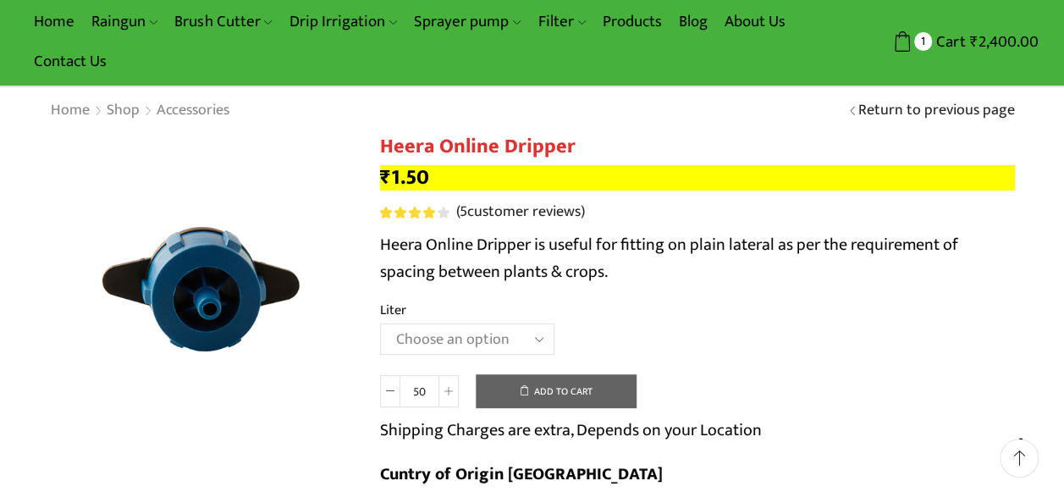
click at [525, 352] on select "Choose an option 16 Liter 4 Liter 8 Liter" at bounding box center [467, 338] width 174 height 31
click at [380, 324] on select "Choose an option 16 Liter 4 Liter 8 Liter" at bounding box center [467, 338] width 174 height 31
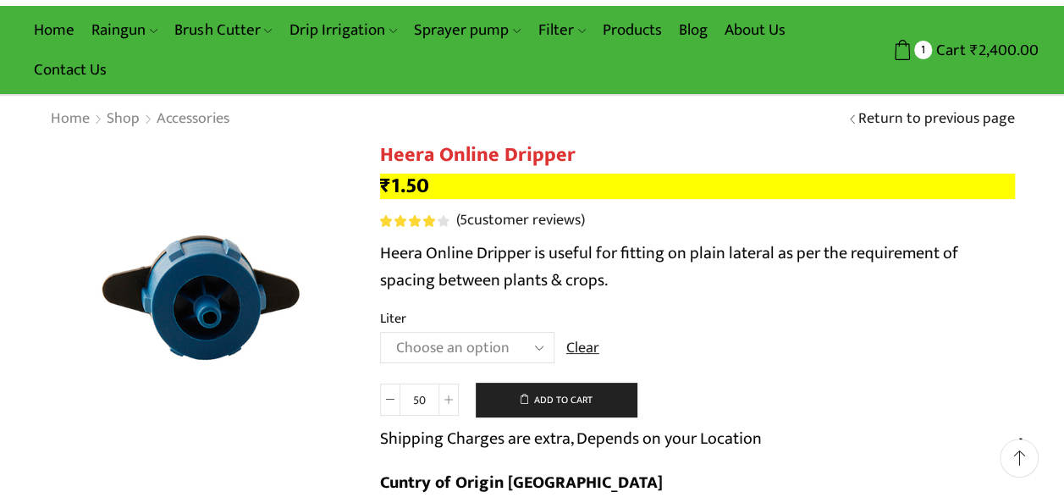
scroll to position [53, 0]
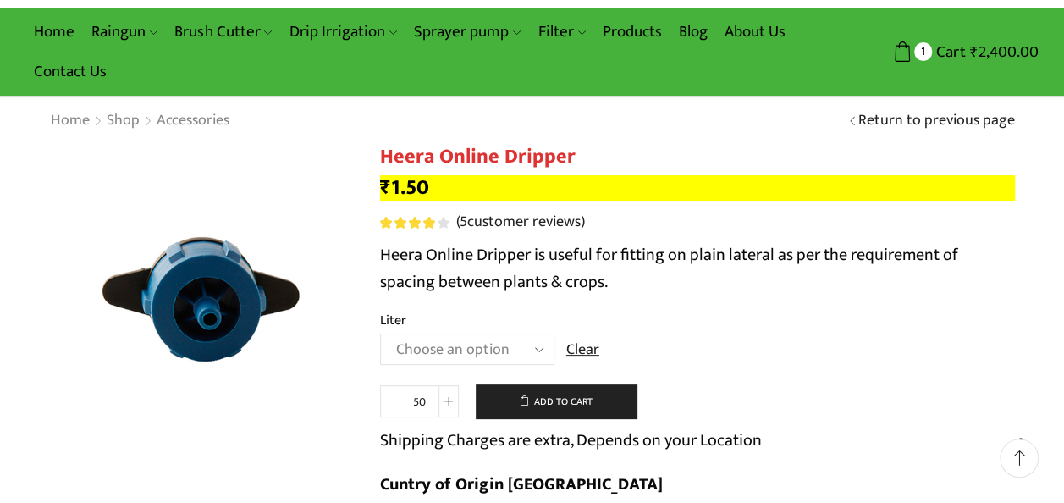
click at [422, 339] on select "Choose an option 16 Liter 4 Liter 8 Liter" at bounding box center [467, 348] width 174 height 31
click at [380, 334] on select "Choose an option 16 Liter 4 Liter 8 Liter" at bounding box center [467, 348] width 174 height 31
click at [457, 361] on select "Choose an option 16 Liter 4 Liter 8 Liter" at bounding box center [467, 348] width 174 height 31
click at [380, 334] on select "Choose an option 16 Liter 4 Liter 8 Liter" at bounding box center [467, 348] width 174 height 31
select select "4-liter"
